Goal: Check status: Check status

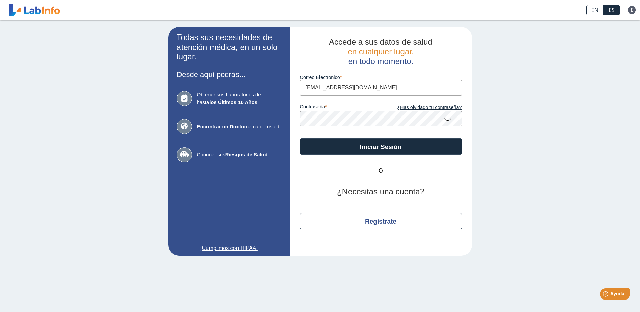
type input "elieresquilin@gmail.com"
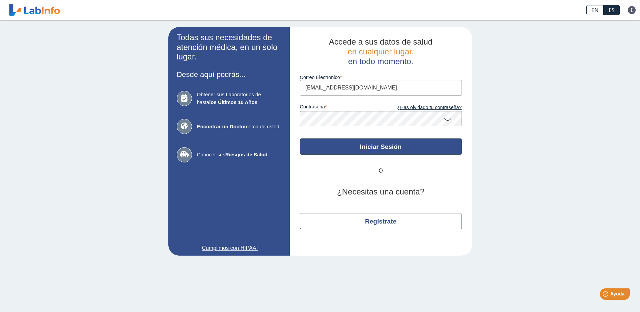
click at [382, 144] on button "Iniciar Sesión" at bounding box center [381, 146] width 162 height 16
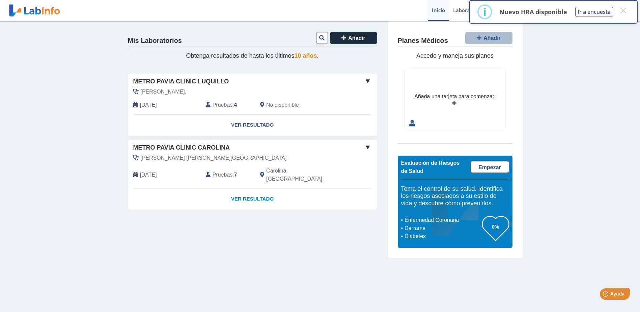
click at [263, 190] on link "Ver Resultado" at bounding box center [252, 198] width 249 height 21
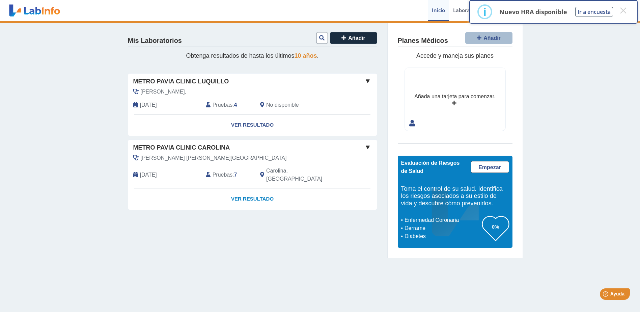
click at [249, 193] on link "Ver Resultado" at bounding box center [252, 198] width 249 height 21
click at [248, 190] on link "Ver Resultado" at bounding box center [252, 198] width 249 height 21
click at [622, 11] on button "×" at bounding box center [623, 10] width 12 height 12
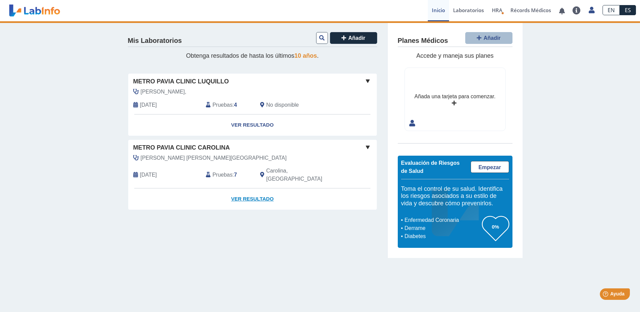
click at [246, 190] on link "Ver Resultado" at bounding box center [252, 198] width 249 height 21
click at [368, 146] on span at bounding box center [368, 147] width 8 height 8
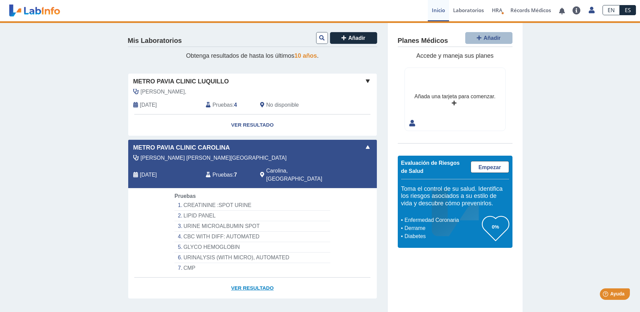
click at [237, 278] on link "Ver Resultado" at bounding box center [252, 287] width 249 height 21
click at [238, 278] on link "Ver Resultado" at bounding box center [252, 287] width 249 height 21
click at [191, 252] on li "URINALYSIS (WITH MICRO), AUTOMATED" at bounding box center [251, 257] width 155 height 10
click at [242, 278] on link "Ver Resultado" at bounding box center [252, 287] width 249 height 21
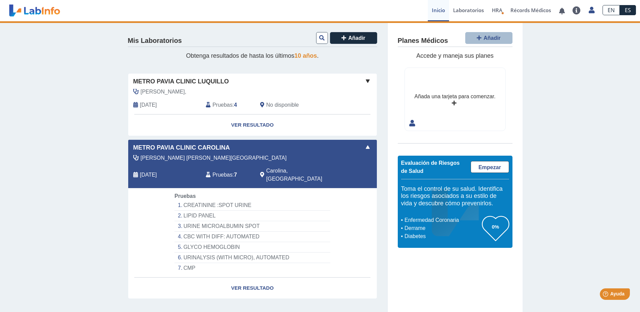
click at [364, 145] on span at bounding box center [368, 147] width 8 height 8
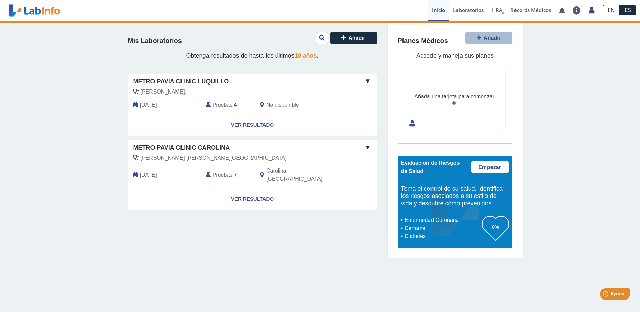
click at [185, 145] on span "Metro Pavia Clinic Carolina" at bounding box center [181, 147] width 97 height 9
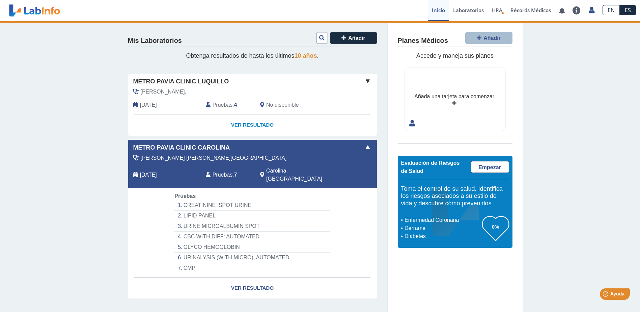
click at [242, 124] on link "Ver Resultado" at bounding box center [252, 124] width 249 height 21
click at [238, 122] on link "Ver Resultado" at bounding box center [252, 124] width 249 height 21
click at [366, 145] on span at bounding box center [368, 147] width 8 height 8
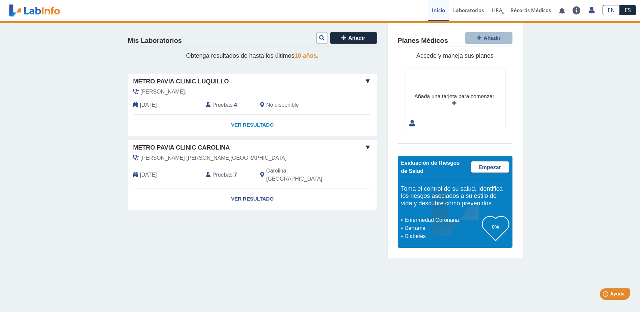
click at [248, 123] on link "Ver Resultado" at bounding box center [252, 124] width 249 height 21
click at [242, 123] on link "Ver Resultado" at bounding box center [252, 124] width 249 height 21
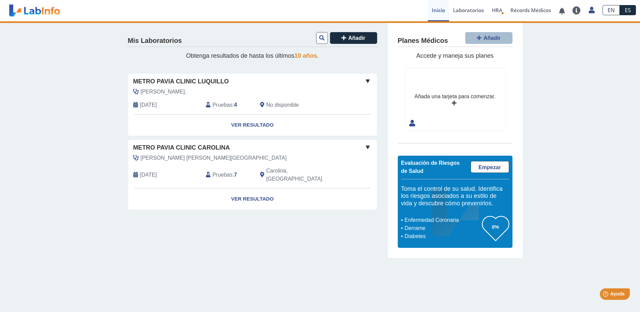
click at [157, 103] on span "[DATE]" at bounding box center [148, 105] width 17 height 8
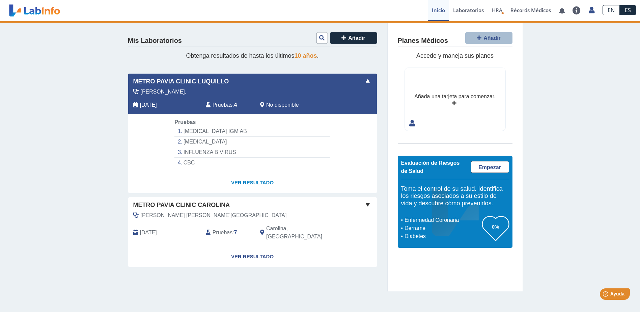
click at [239, 181] on link "Ver Resultado" at bounding box center [252, 182] width 249 height 21
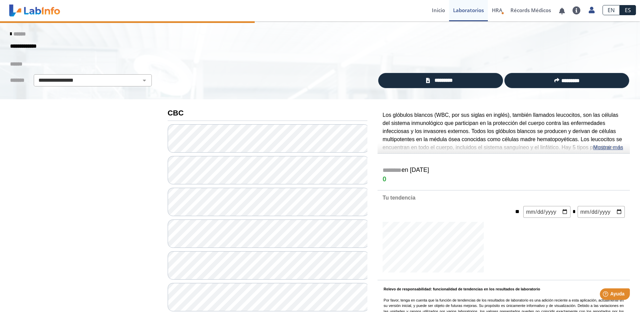
click at [10, 32] on icon at bounding box center [10, 33] width 1 height 5
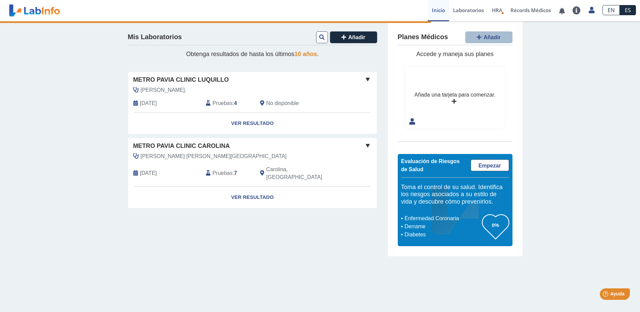
click at [157, 169] on span "[DATE]" at bounding box center [148, 173] width 17 height 8
click at [258, 189] on link "Ver Resultado" at bounding box center [252, 197] width 249 height 21
click at [157, 169] on span "[DATE]" at bounding box center [148, 173] width 17 height 8
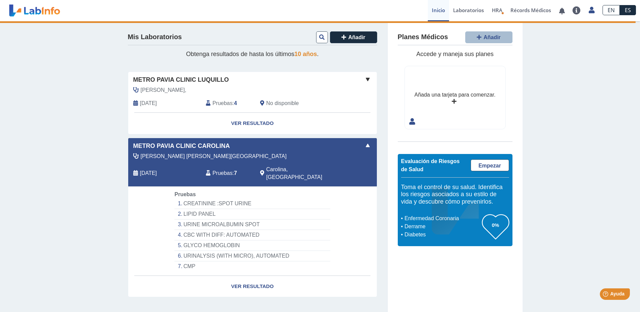
drag, startPoint x: 356, startPoint y: 233, endPoint x: 354, endPoint y: 222, distance: 11.5
click at [354, 222] on app-lab-card "Metro Pavia Clinic Carolina Ostolaza Villarrubia, Glorimar Apr 12, 2025 Pruebas…" at bounding box center [252, 218] width 249 height 160
drag, startPoint x: 326, startPoint y: 188, endPoint x: 319, endPoint y: 190, distance: 7.5
click at [319, 190] on div "Pruebas CREATININE :SPOT URINE LIPID PANEL URINE MICROALBUMIN SPOT CBC WITH DIF…" at bounding box center [252, 230] width 166 height 81
drag, startPoint x: 300, startPoint y: 192, endPoint x: 276, endPoint y: 188, distance: 24.7
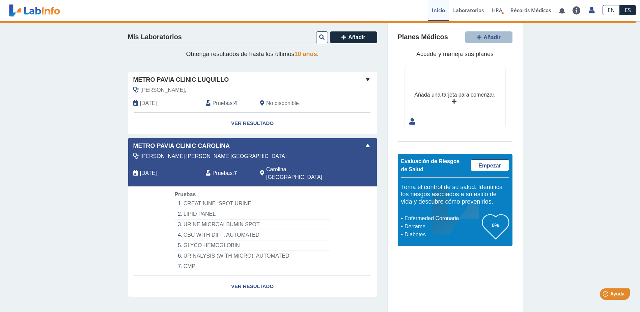
click at [276, 190] on div "Pruebas CREATININE :SPOT URINE LIPID PANEL URINE MICROALBUMIN SPOT CBC WITH DIF…" at bounding box center [252, 230] width 166 height 81
drag, startPoint x: 312, startPoint y: 190, endPoint x: 357, endPoint y: 263, distance: 85.4
click at [357, 263] on app-lab-card "Metro Pavia Clinic Carolina Ostolaza Villarrubia, Glorimar Apr 12, 2025 Pruebas…" at bounding box center [252, 218] width 249 height 160
click at [244, 278] on link "Ver Resultado" at bounding box center [252, 286] width 249 height 21
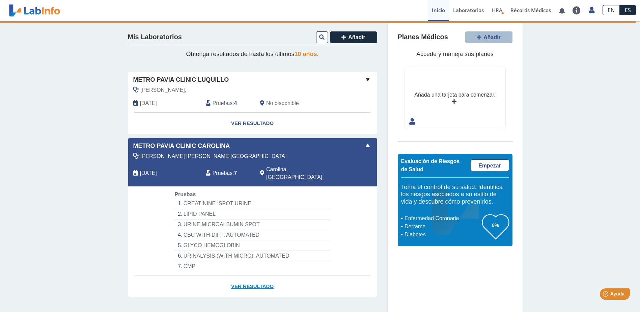
click at [244, 278] on link "Ver Resultado" at bounding box center [252, 286] width 249 height 21
click at [254, 276] on link "Ver Resultado" at bounding box center [252, 286] width 249 height 21
click at [476, 9] on link "Laboratorios" at bounding box center [468, 10] width 39 height 21
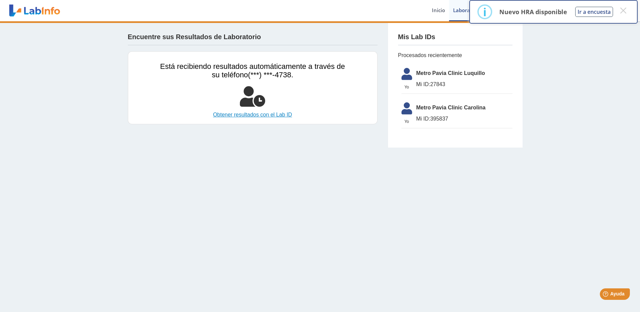
click at [285, 115] on link "Obtener resultados con el Lab ID" at bounding box center [252, 115] width 185 height 8
click at [225, 115] on link "Obtener resultados con el Lab ID" at bounding box center [252, 115] width 185 height 8
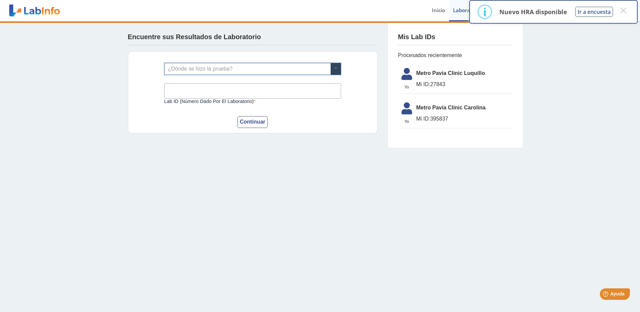
click at [333, 70] on span at bounding box center [336, 68] width 10 height 11
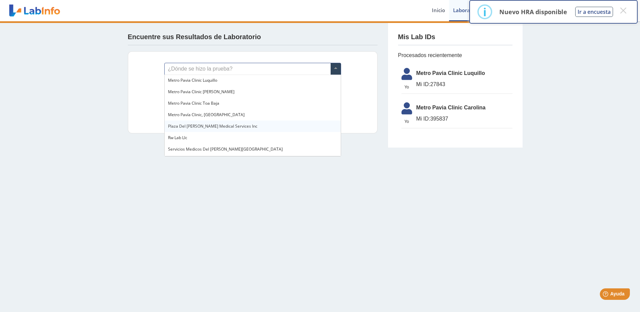
scroll to position [516, 0]
click at [227, 94] on div "Metro Pavia Clinic Luquillo" at bounding box center [253, 91] width 176 height 11
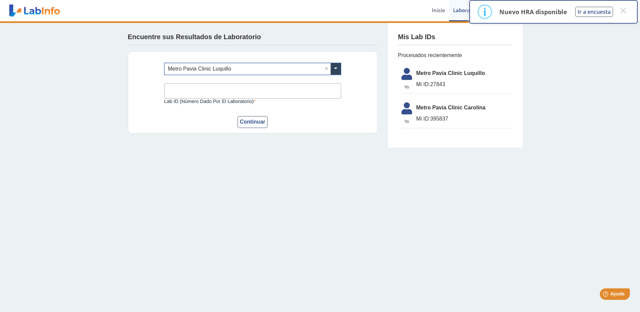
click at [236, 91] on input "Lab ID (número dado por el laboratorio)" at bounding box center [252, 90] width 177 height 15
type input "27843"
click at [257, 124] on button "Continuar" at bounding box center [252, 122] width 30 height 12
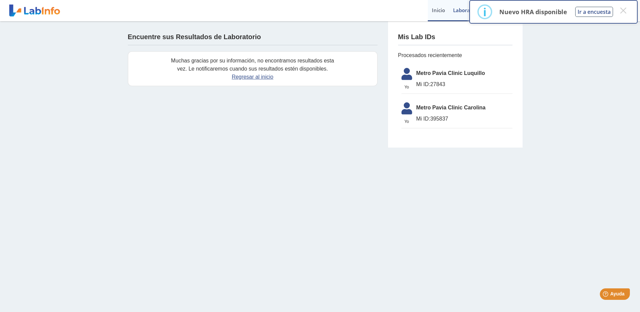
click at [430, 11] on link "Inicio" at bounding box center [438, 10] width 21 height 21
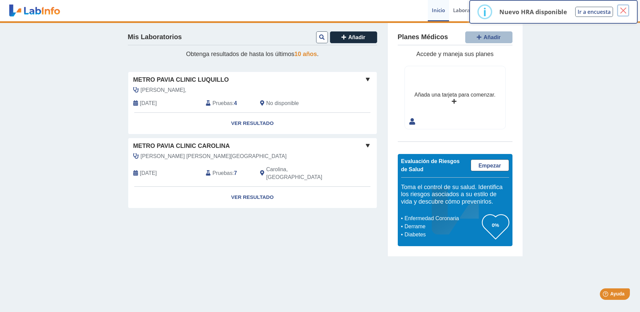
click at [624, 12] on button "×" at bounding box center [623, 10] width 12 height 12
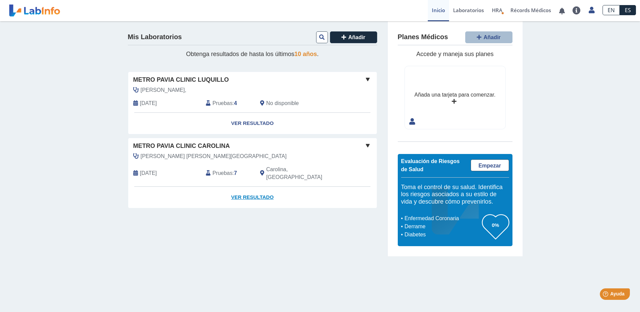
click at [245, 187] on link "Ver Resultado" at bounding box center [252, 197] width 249 height 21
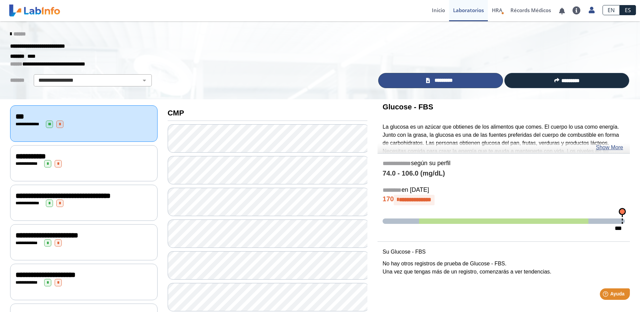
click at [426, 80] on icon at bounding box center [428, 80] width 4 height 5
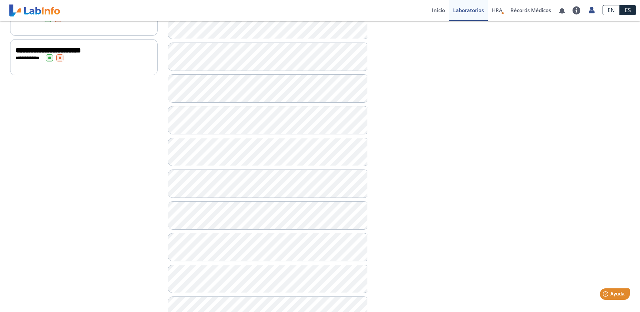
scroll to position [425, 0]
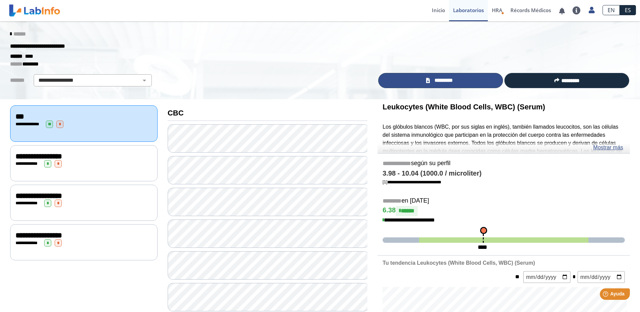
click at [426, 82] on icon at bounding box center [428, 80] width 4 height 5
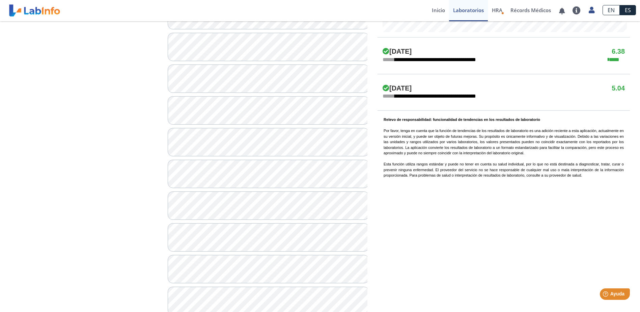
scroll to position [460, 0]
